Goal: Task Accomplishment & Management: Use online tool/utility

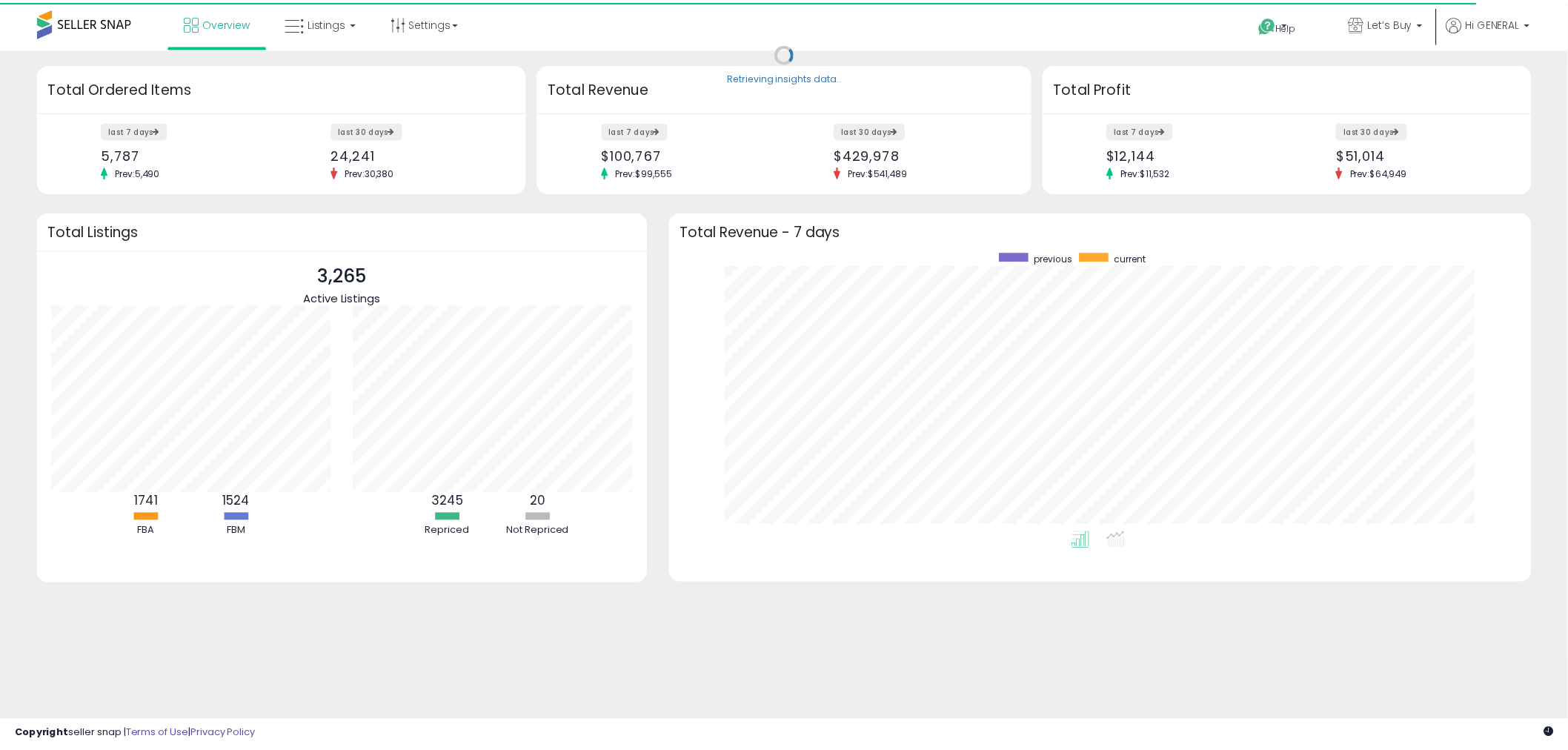
scroll to position [279, 840]
click at [329, 39] on link "Listings" at bounding box center [323, 22] width 94 height 44
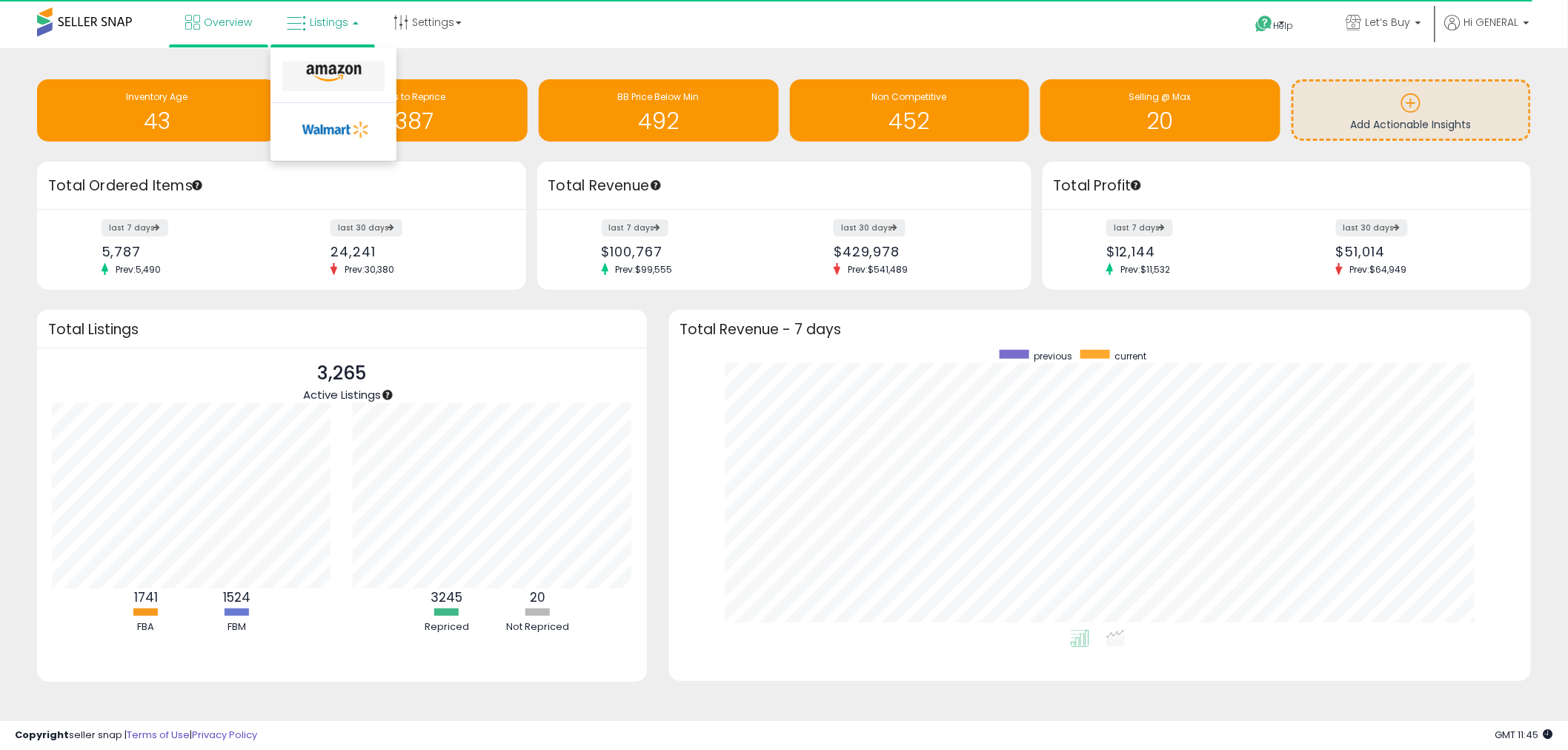
scroll to position [740785, 740340]
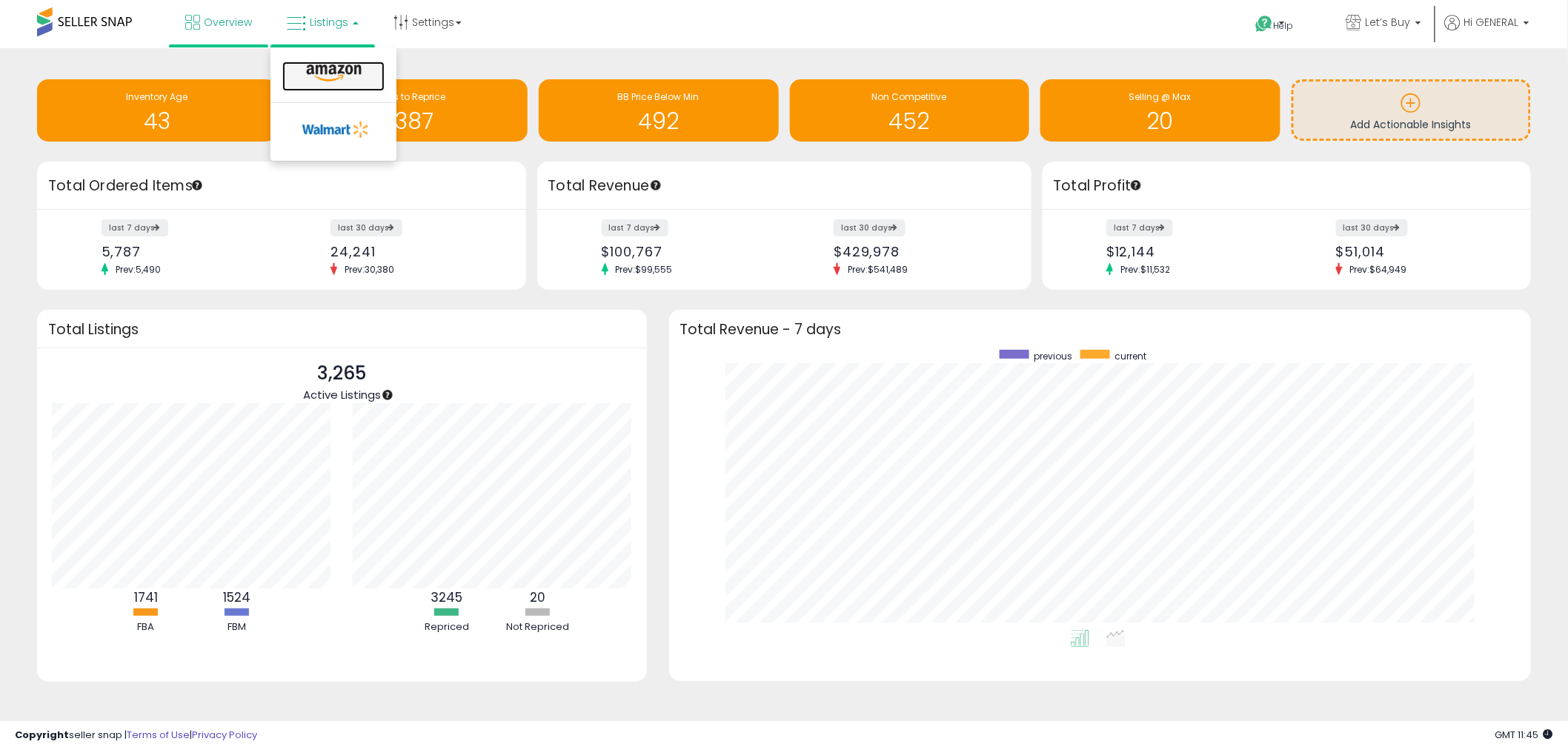
click at [337, 80] on icon at bounding box center [333, 73] width 64 height 19
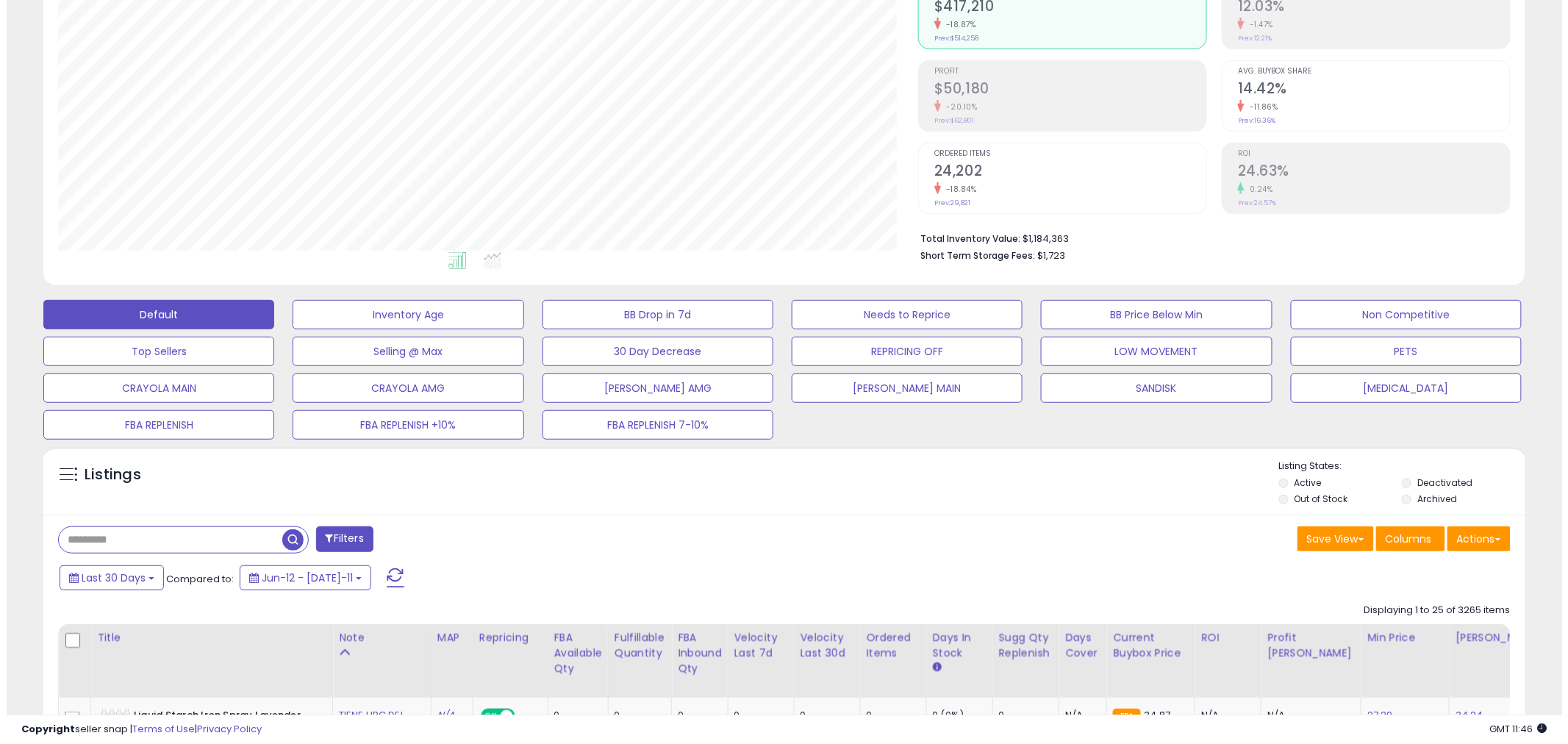
scroll to position [301, 861]
click at [1483, 539] on button "Actions" at bounding box center [1472, 539] width 64 height 25
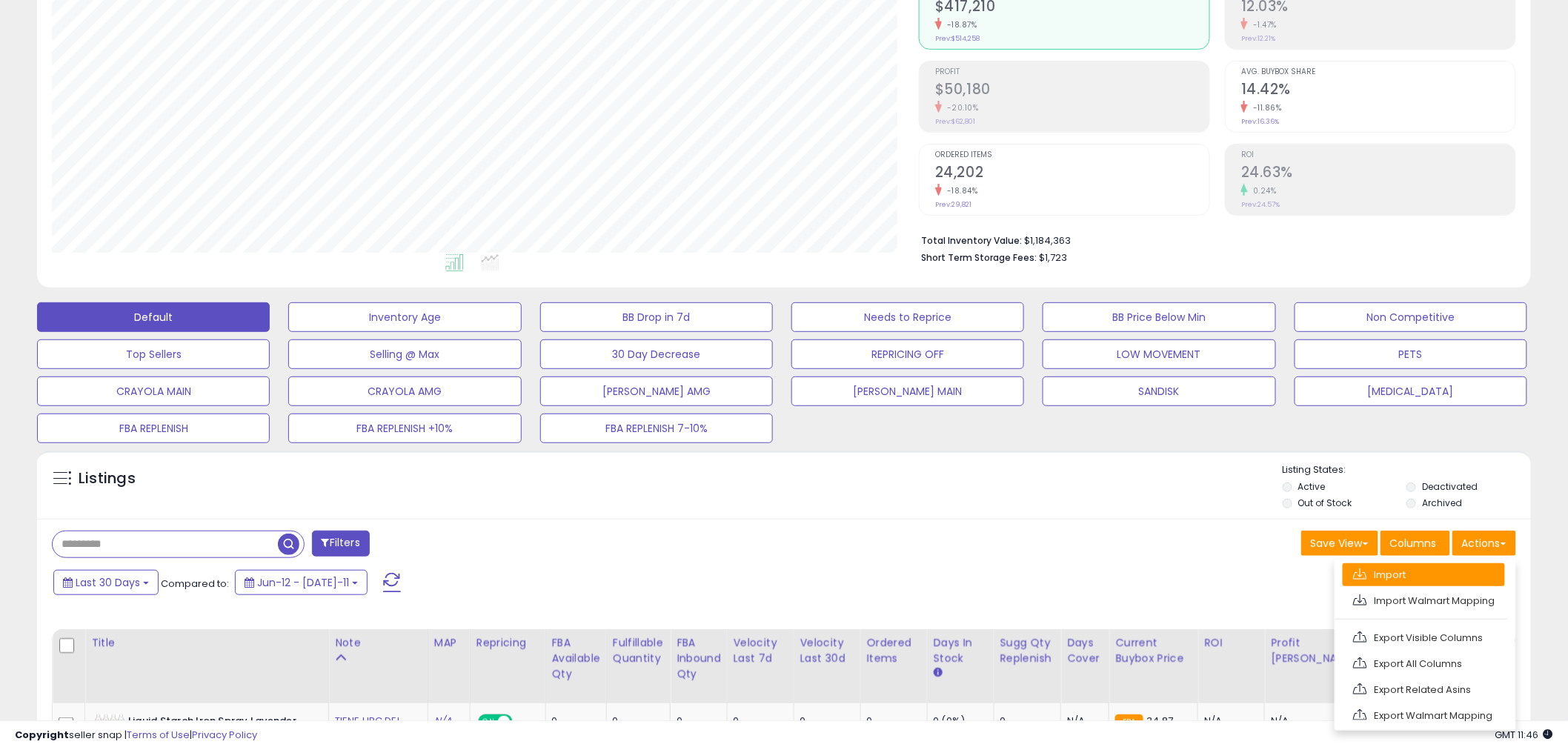
click at [1449, 577] on link "Import" at bounding box center [1424, 574] width 163 height 23
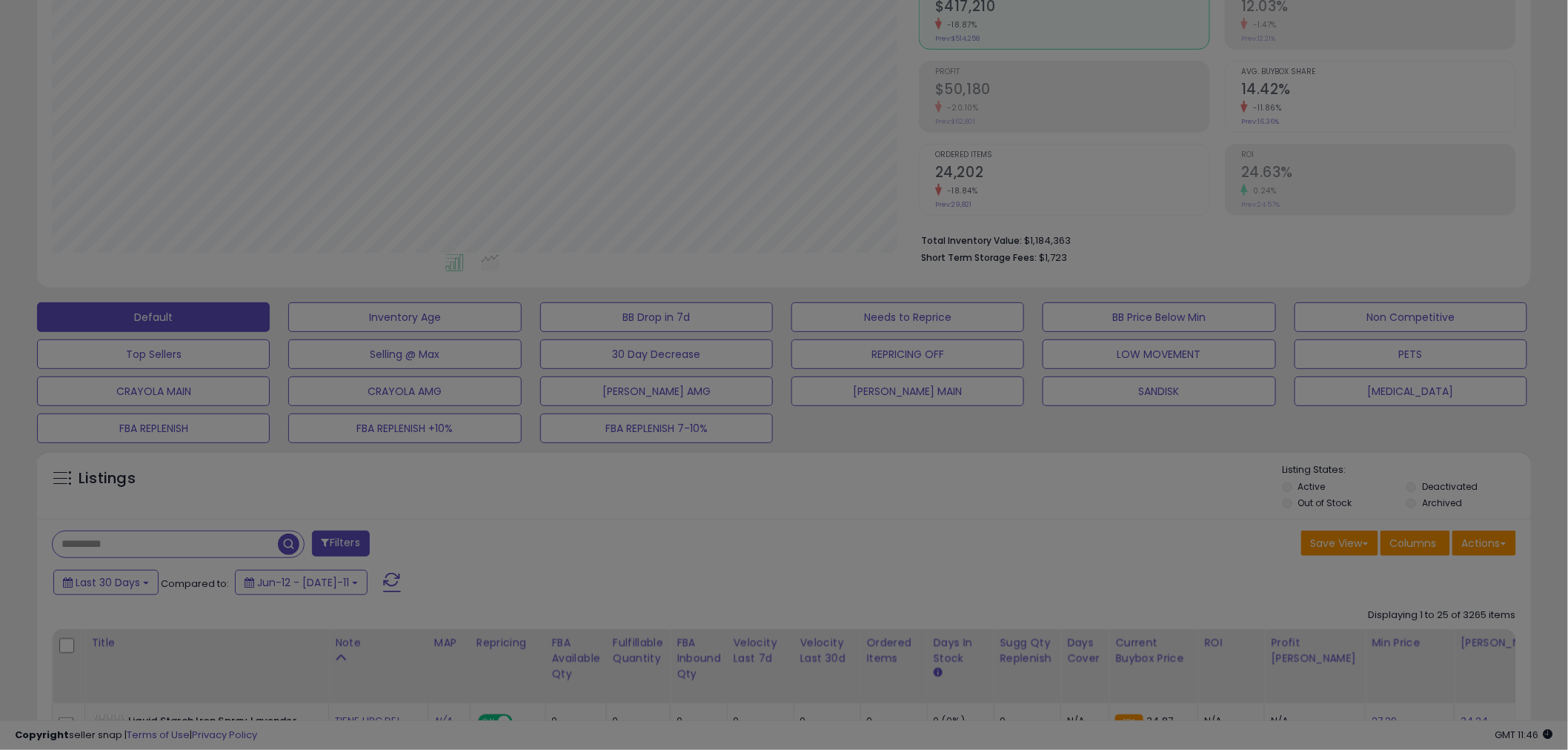
scroll to position [304, 876]
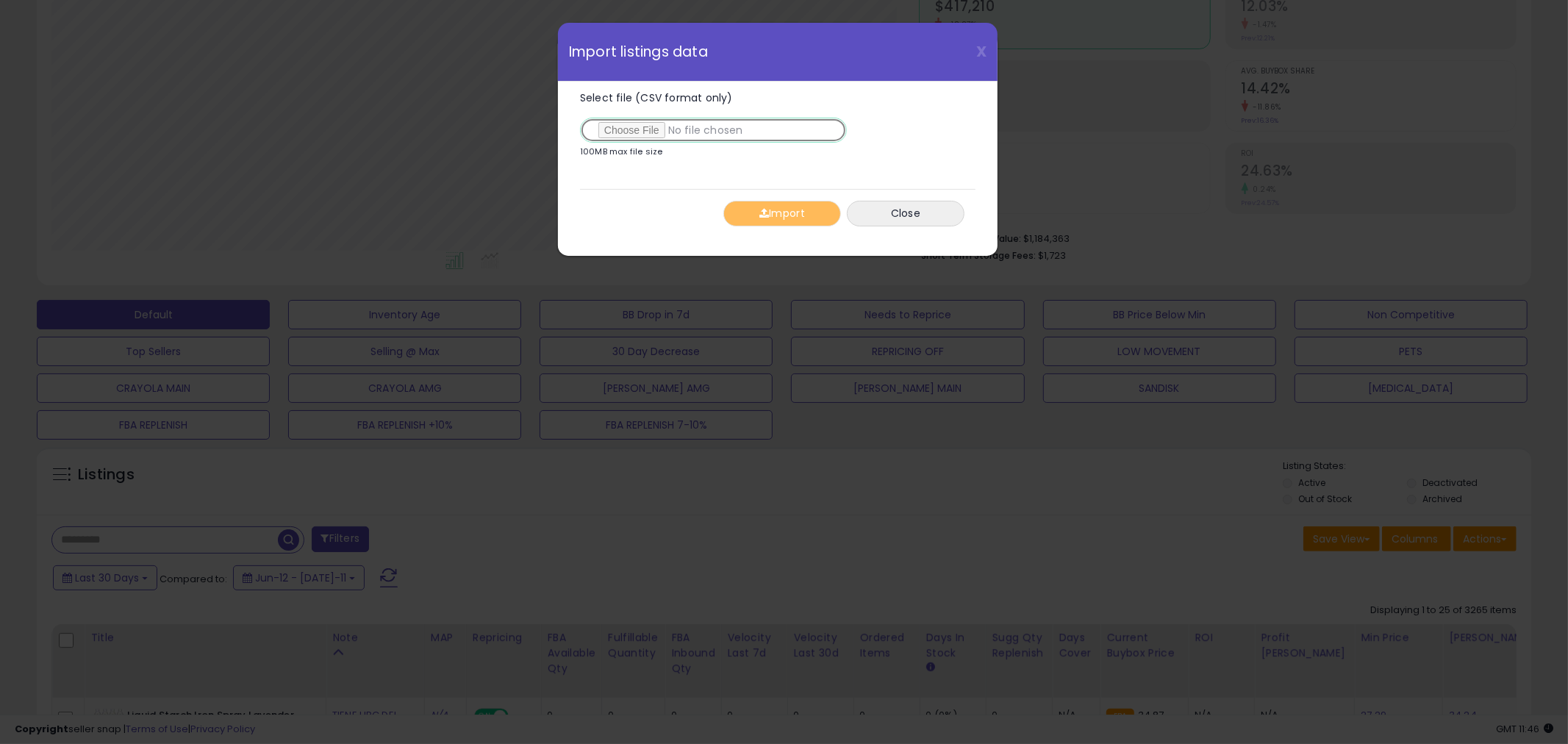
click at [682, 125] on input "Select file (CSV format only)" at bounding box center [714, 130] width 267 height 25
type input "**********"
click at [802, 215] on button "Import" at bounding box center [782, 213] width 117 height 26
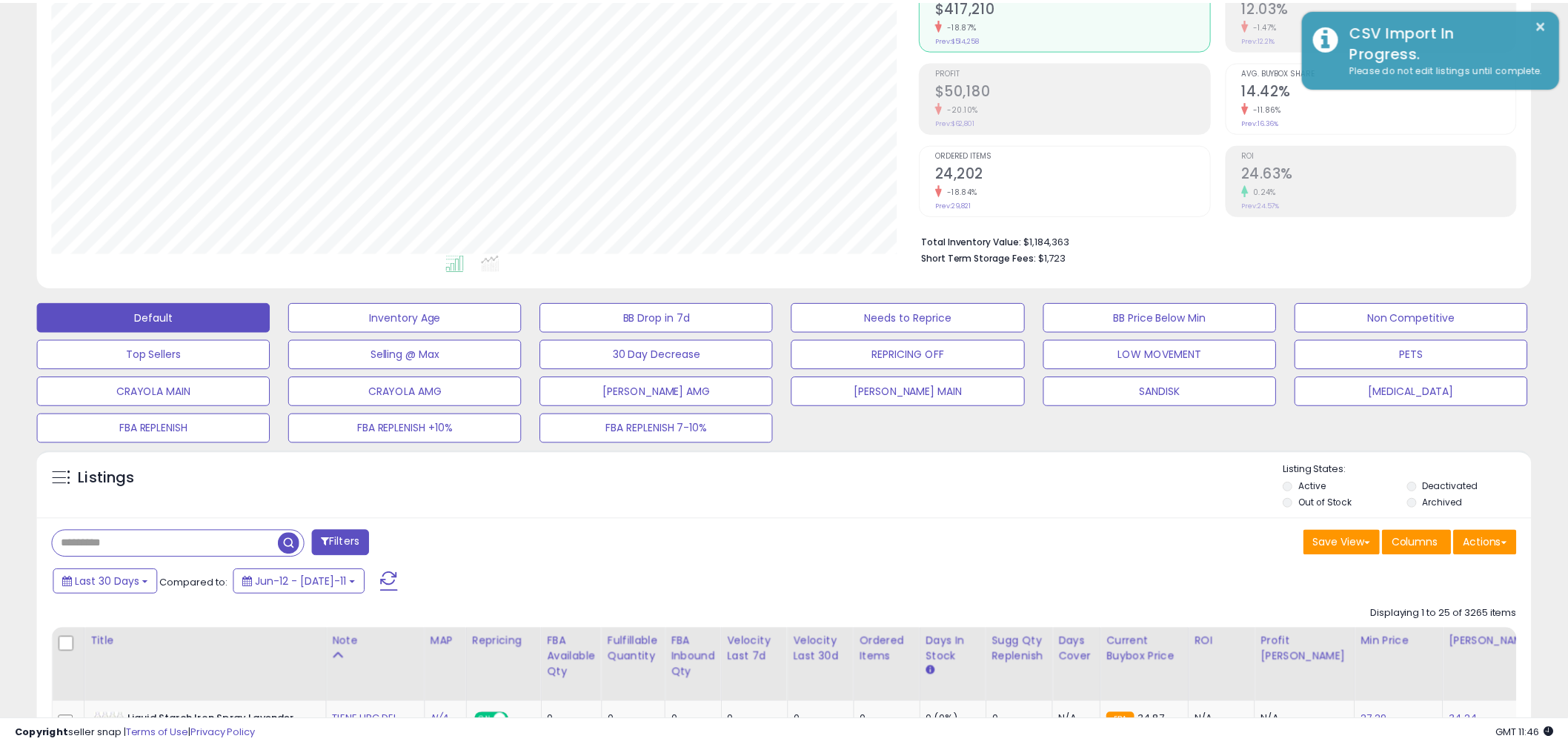
scroll to position [740761, 740305]
